Goal: Transaction & Acquisition: Purchase product/service

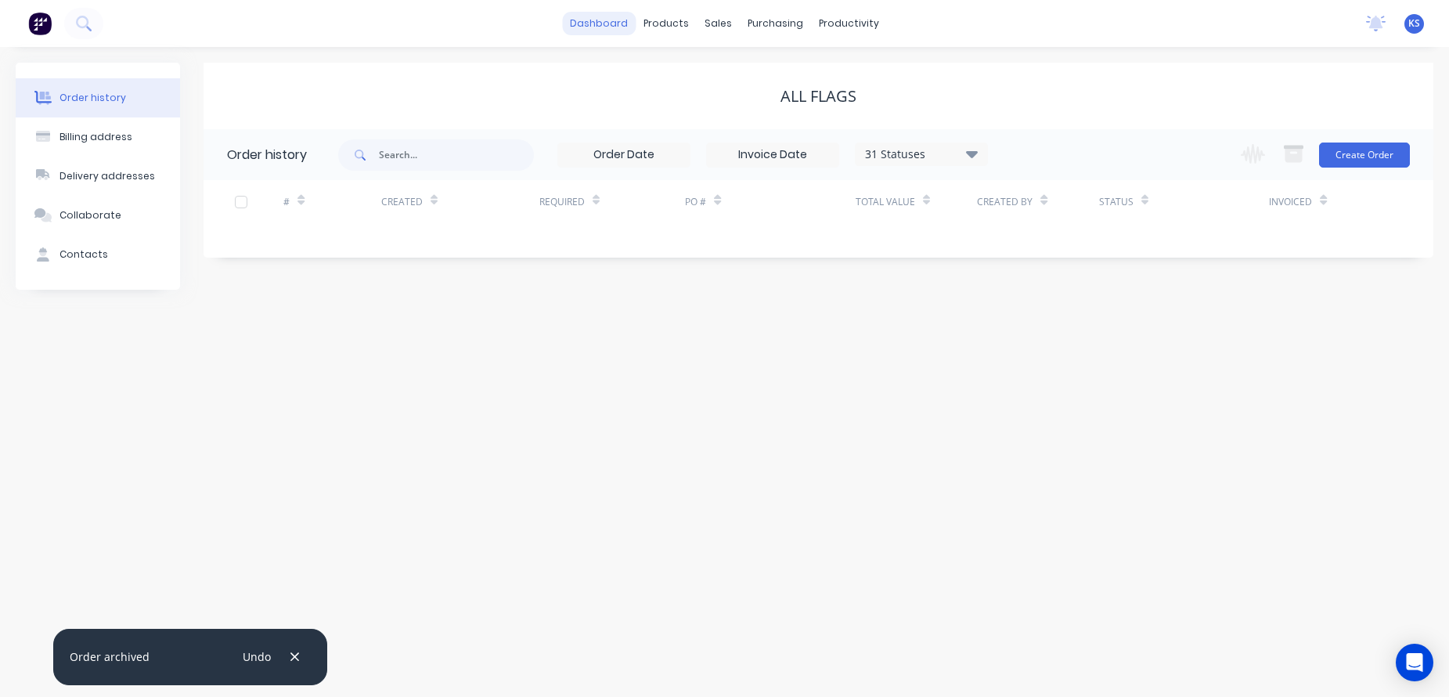
click at [587, 22] on link "dashboard" at bounding box center [599, 23] width 74 height 23
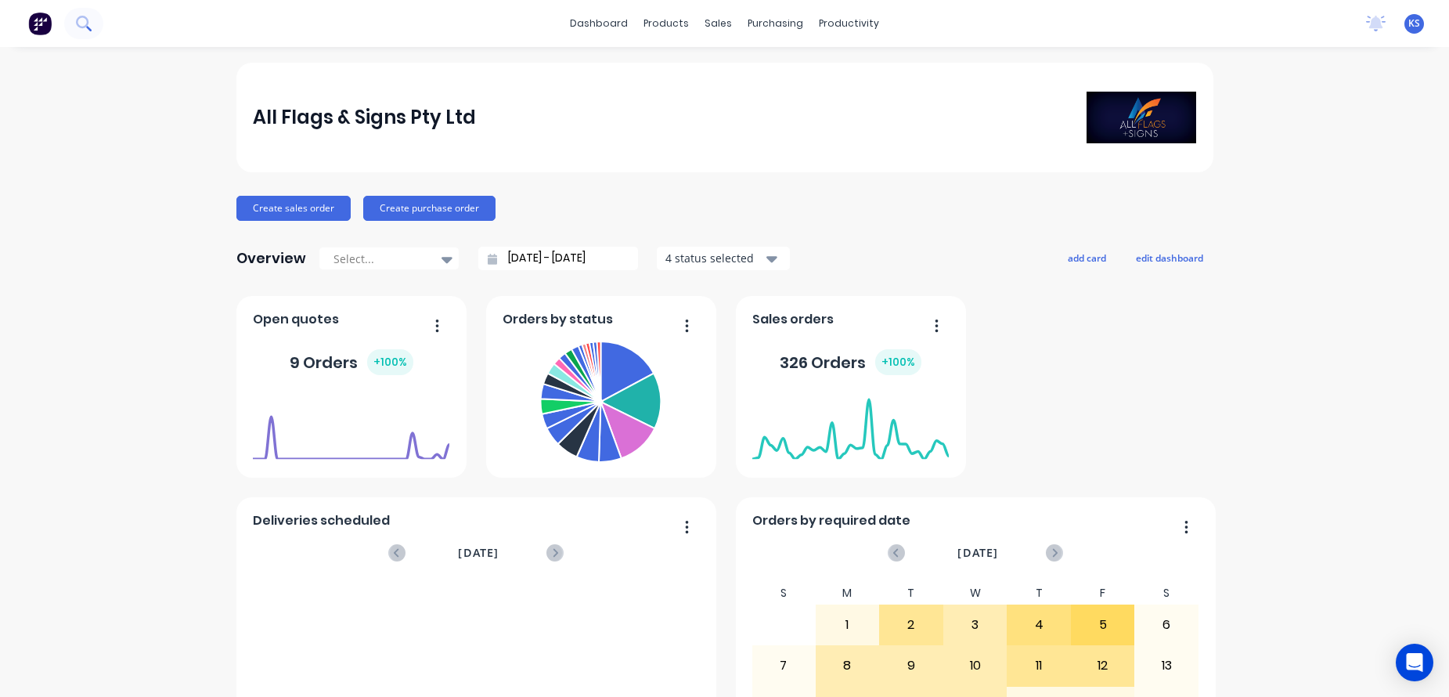
click at [84, 22] on icon at bounding box center [83, 23] width 15 height 15
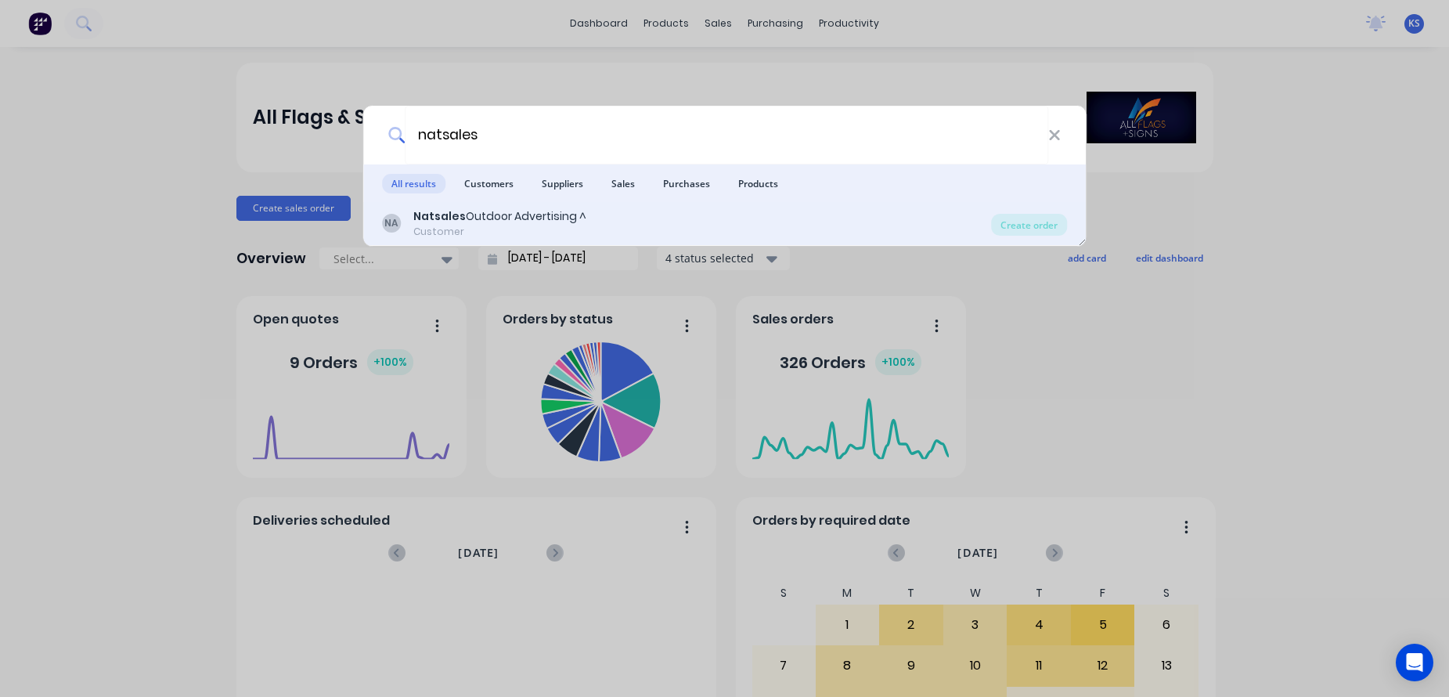
type input "natsales"
click at [414, 220] on b "Natsales" at bounding box center [439, 216] width 52 height 16
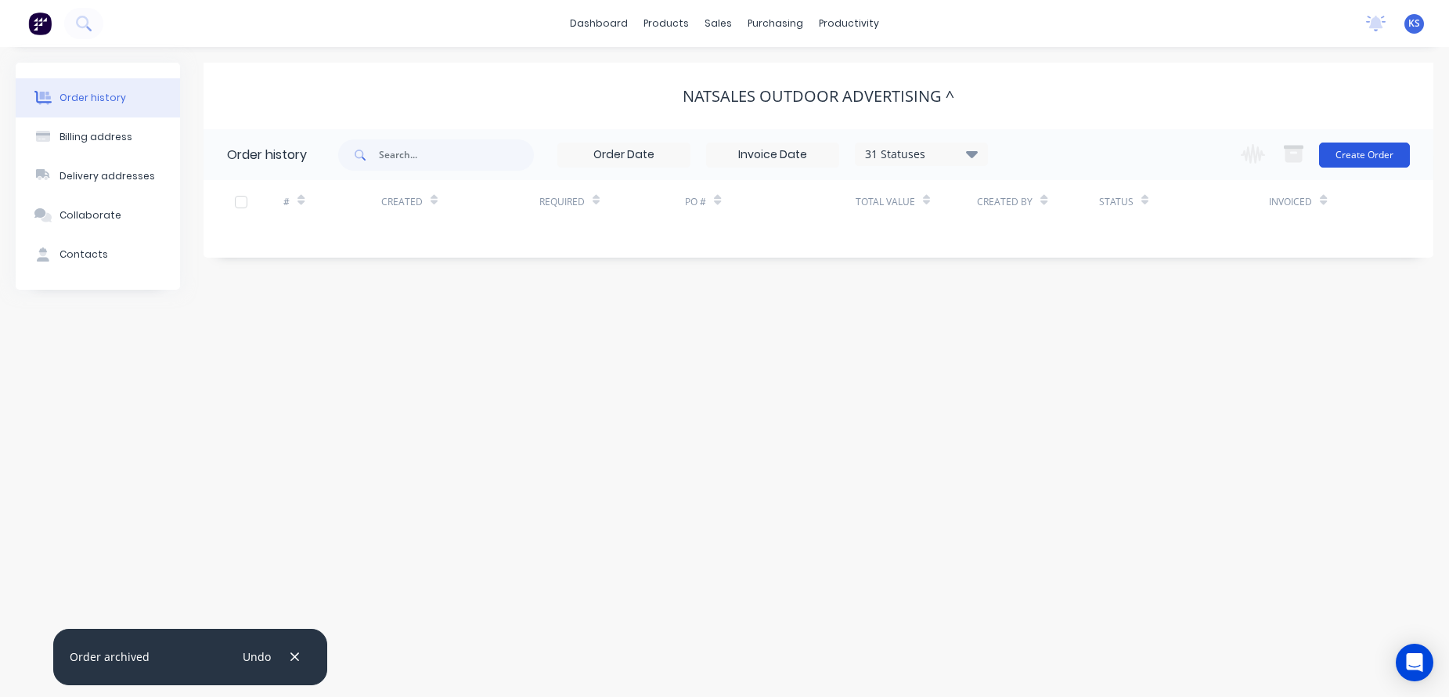
click at [1341, 153] on button "Create Order" at bounding box center [1364, 155] width 91 height 25
